Goal: Find specific page/section: Find specific page/section

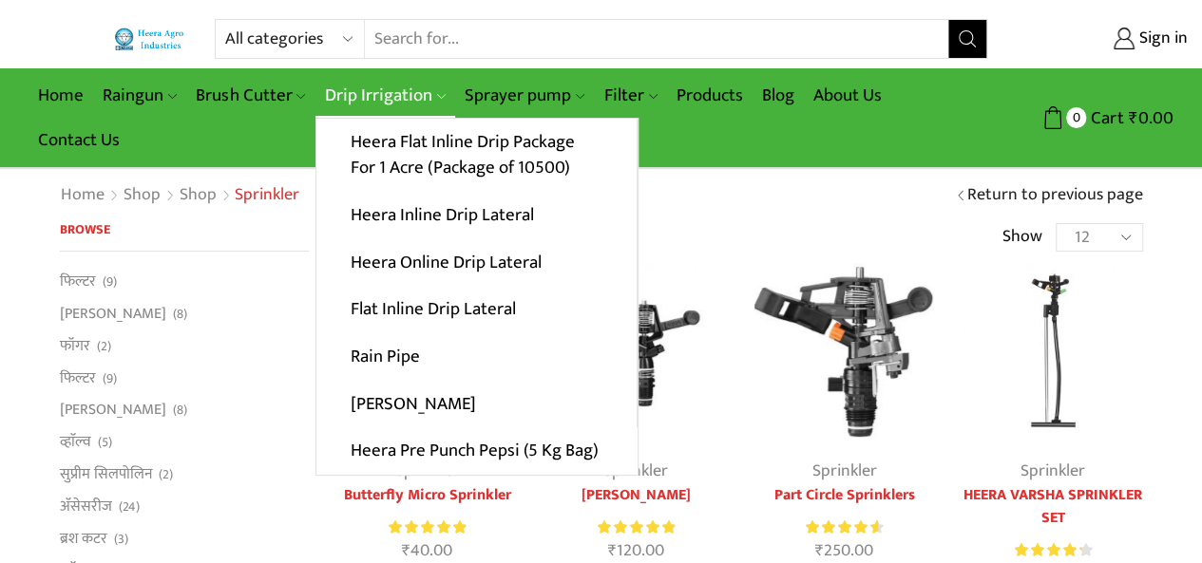
click at [379, 96] on link "Drip Irrigation" at bounding box center [385, 95] width 140 height 45
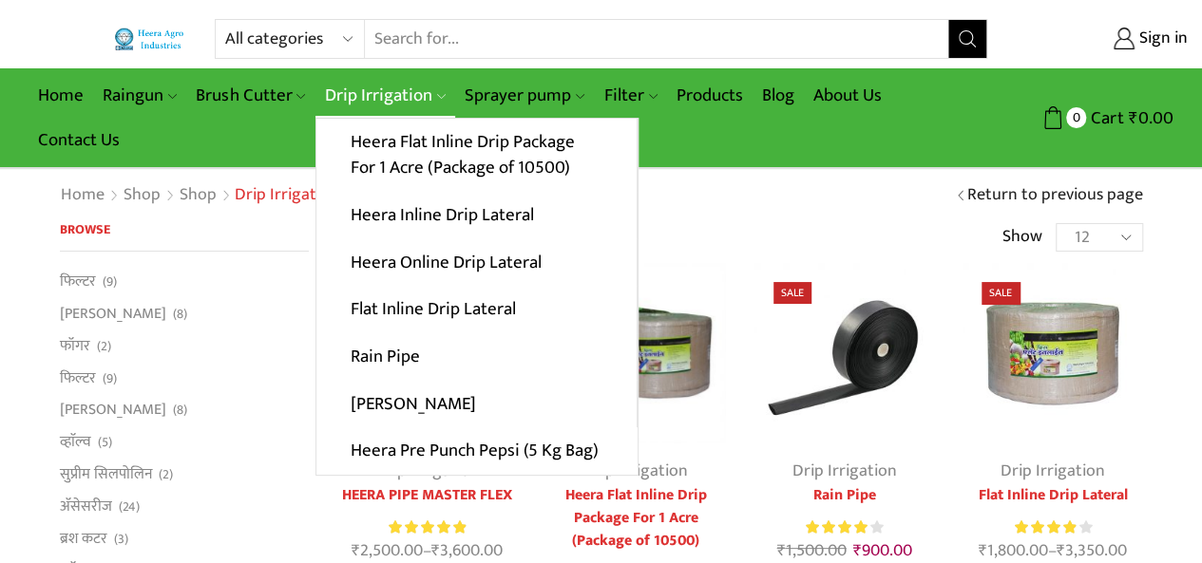
click at [371, 96] on link "Drip Irrigation" at bounding box center [385, 95] width 140 height 45
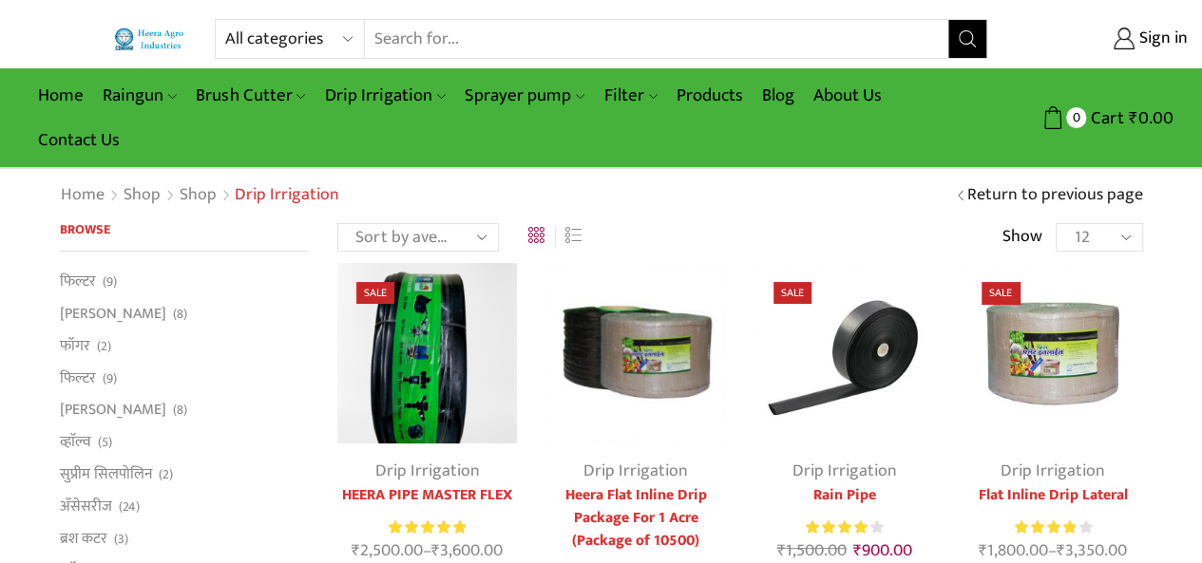
click at [675, 214] on div "Home Shop Shop Drip Irrigation Return to previous page" at bounding box center [601, 195] width 1202 height 53
click at [488, 28] on input "Search input" at bounding box center [656, 39] width 583 height 38
